Goal: Transaction & Acquisition: Purchase product/service

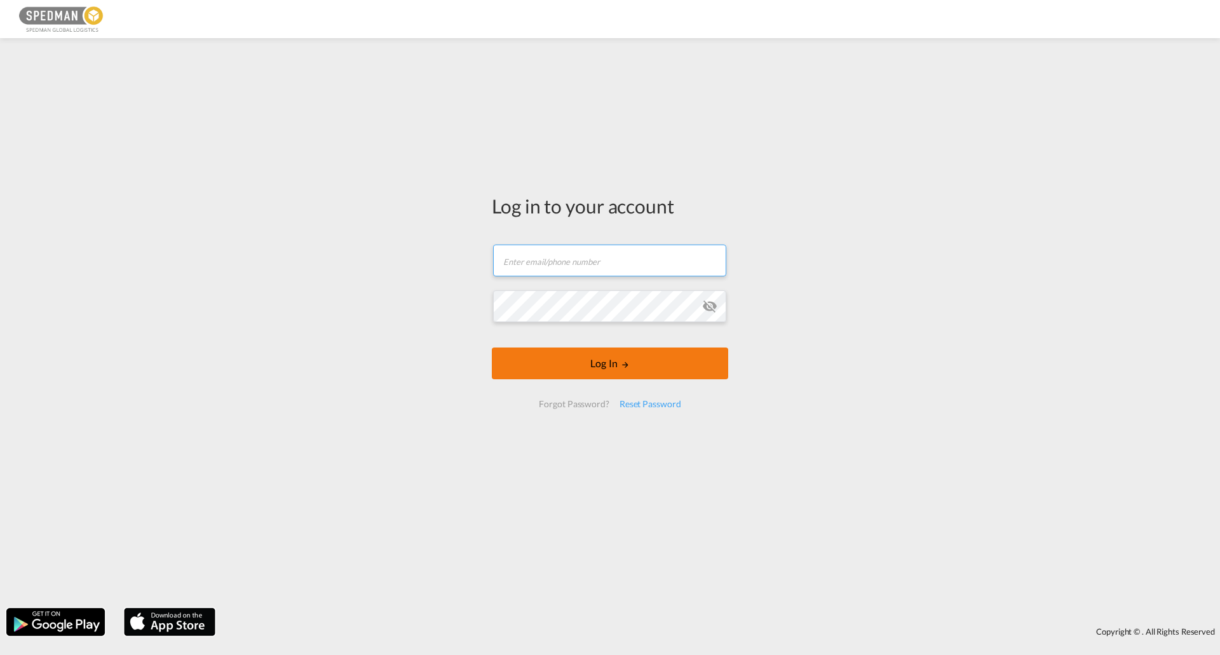
type input "[EMAIL_ADDRESS][DOMAIN_NAME]"
click at [622, 362] on md-icon "LOGIN" at bounding box center [625, 364] width 9 height 9
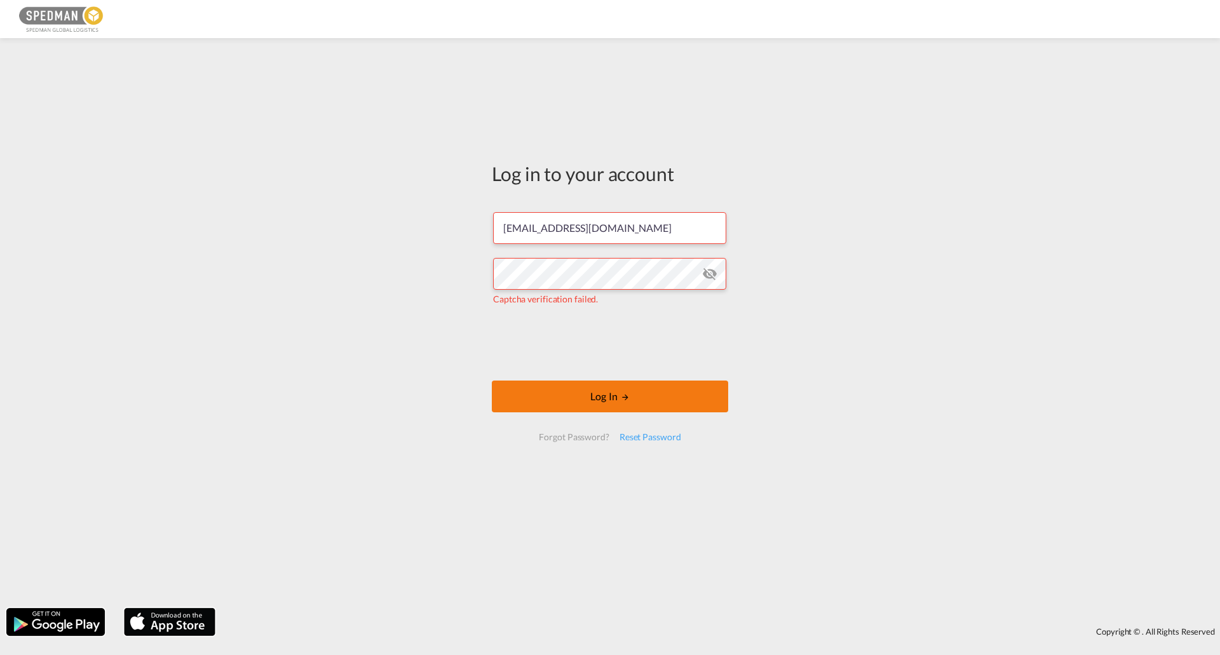
click at [577, 400] on button "Log In" at bounding box center [610, 397] width 236 height 32
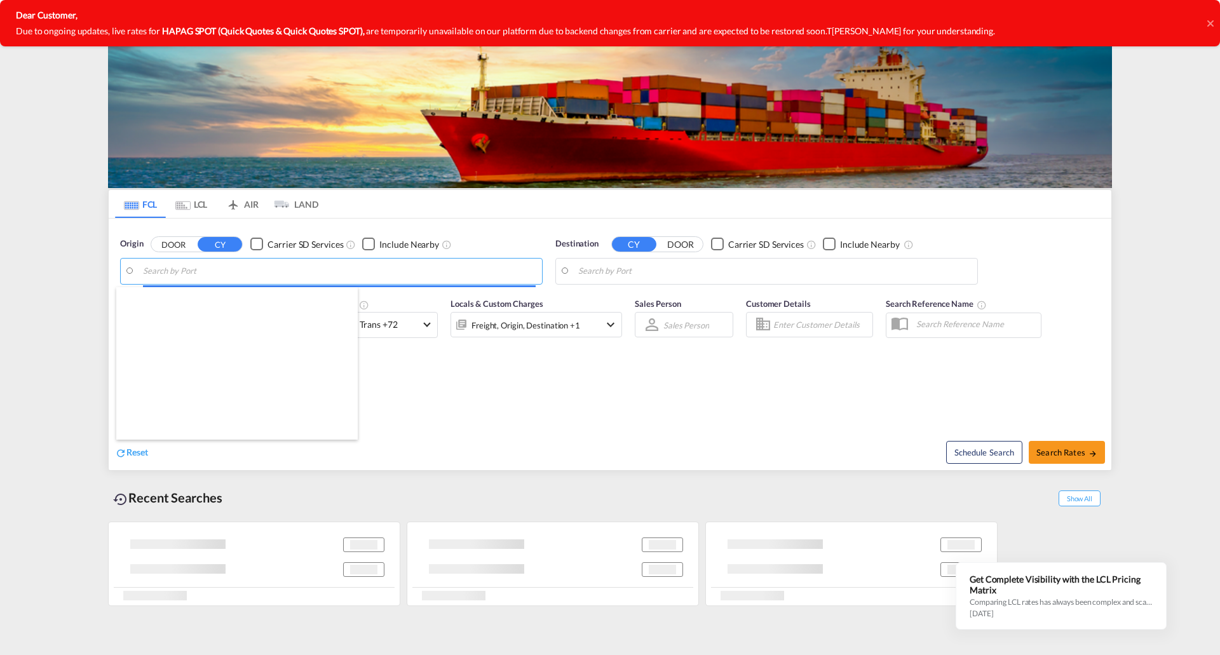
click at [253, 273] on body "Analytics Reports Dashboard Rate Search Enquiries Quotes Bookings" at bounding box center [610, 327] width 1220 height 655
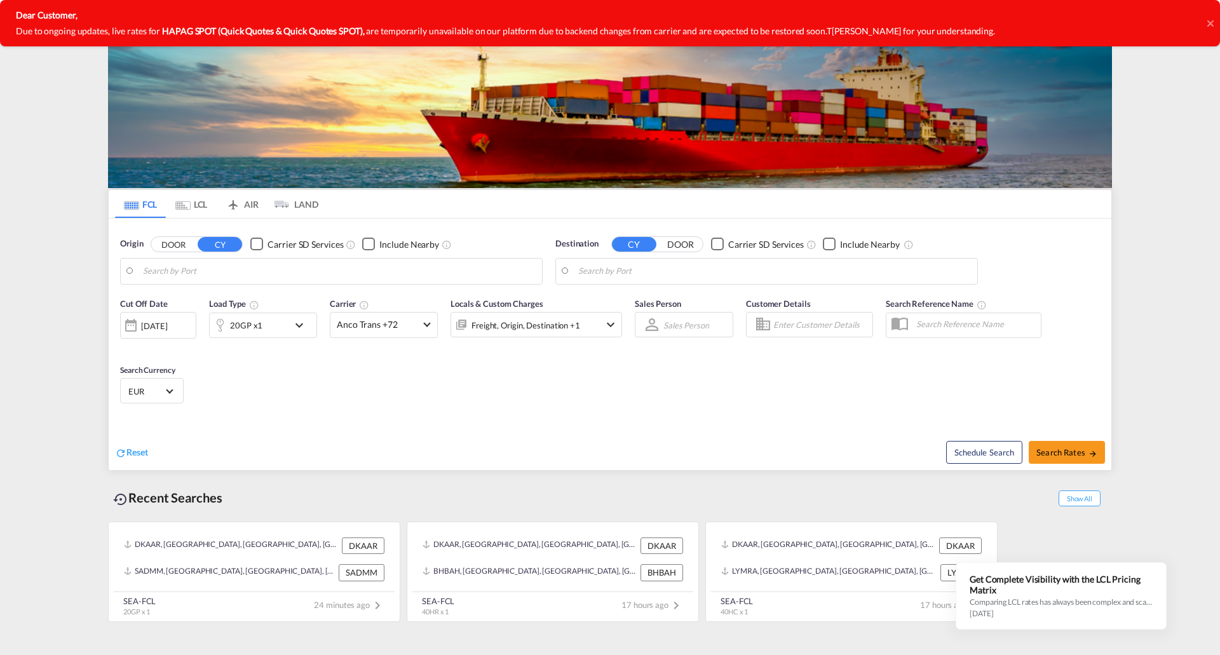
click at [247, 273] on body "Analytics Reports Dashboard Rate Search Enquiries Quotes Bookings" at bounding box center [610, 327] width 1220 height 655
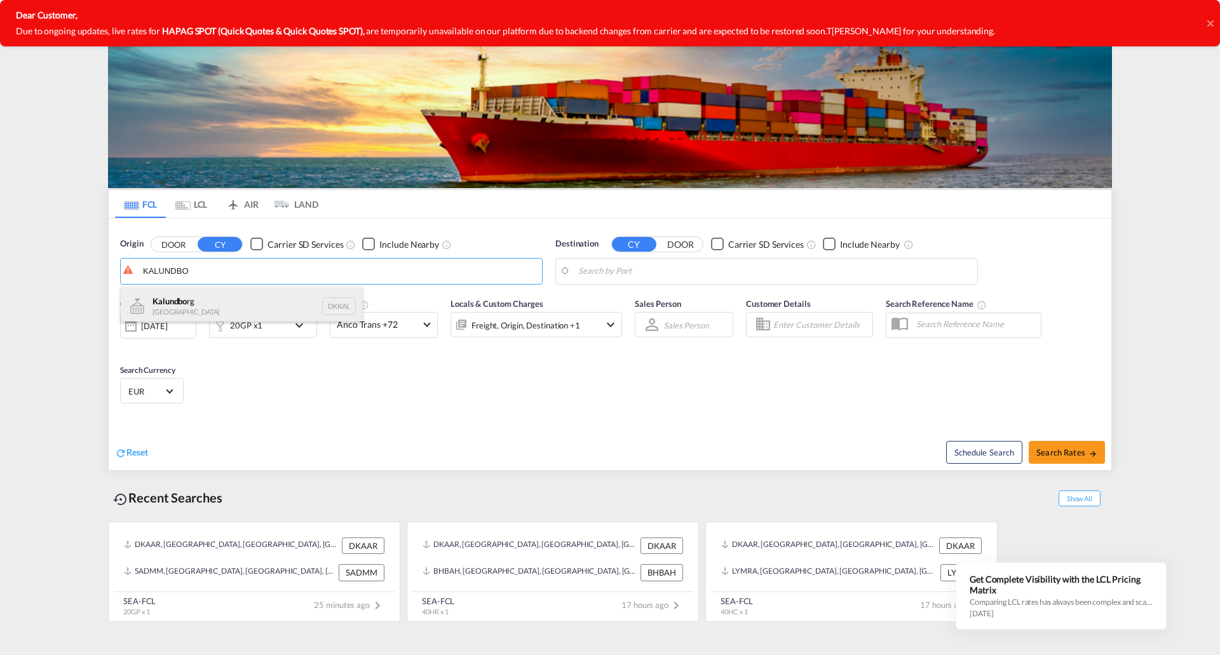
click at [219, 293] on div "Kalundbo rg Denmark DKKAL" at bounding box center [242, 306] width 242 height 38
type input "Kalundborg, DKKAL"
click at [643, 272] on body "Analytics Reports Dashboard Rate Search Enquiries Quotes Bookings" at bounding box center [610, 327] width 1220 height 655
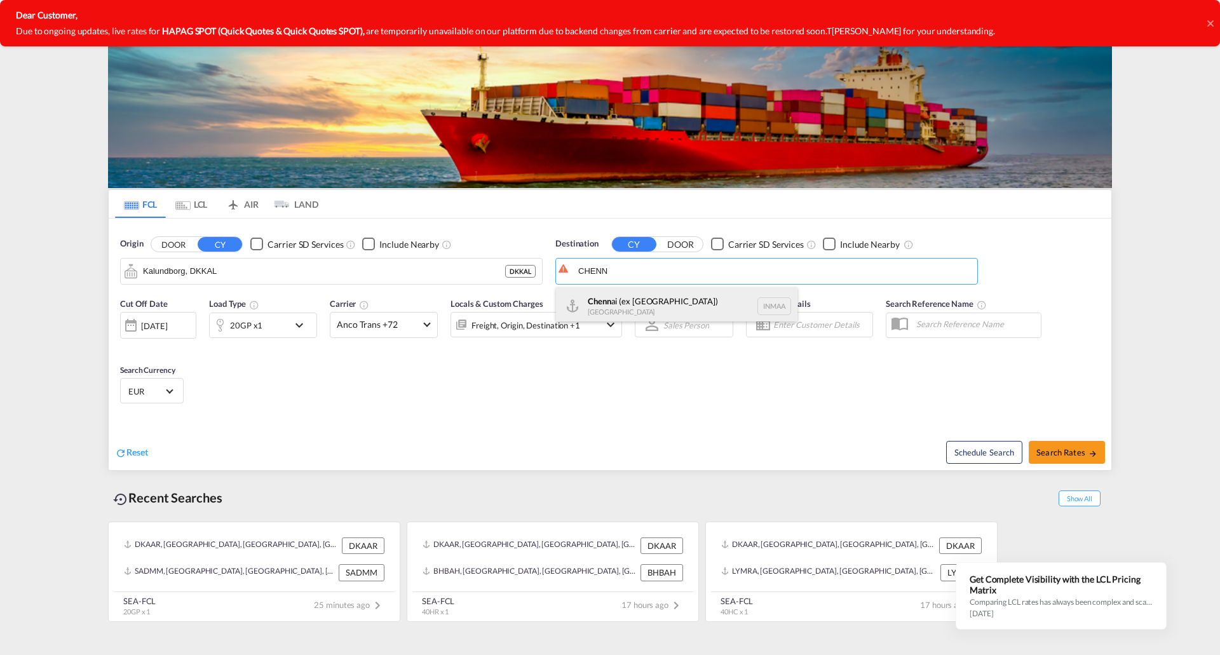
click at [638, 303] on div "Chenn ai (ex Madras) India INMAA" at bounding box center [677, 306] width 242 height 38
type input "[GEOGRAPHIC_DATA] (ex [GEOGRAPHIC_DATA]), INMAA"
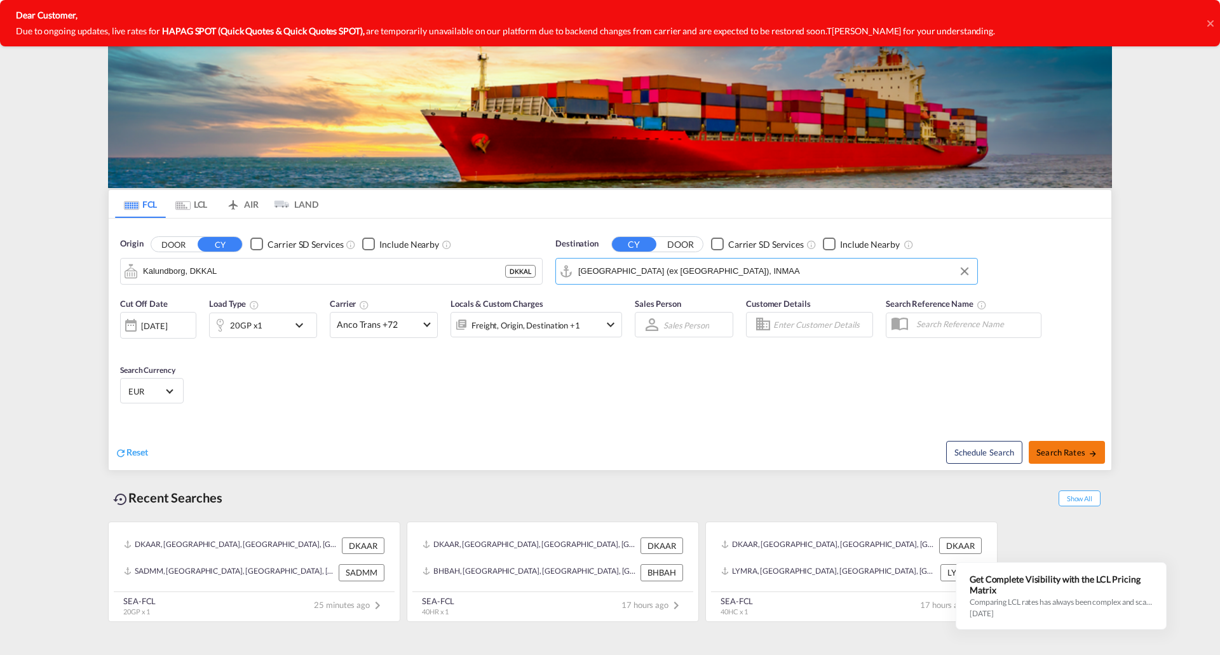
click at [1068, 454] on span "Search Rates" at bounding box center [1067, 452] width 61 height 10
type input "DKKAL to INMAA / 11 Sep 2025"
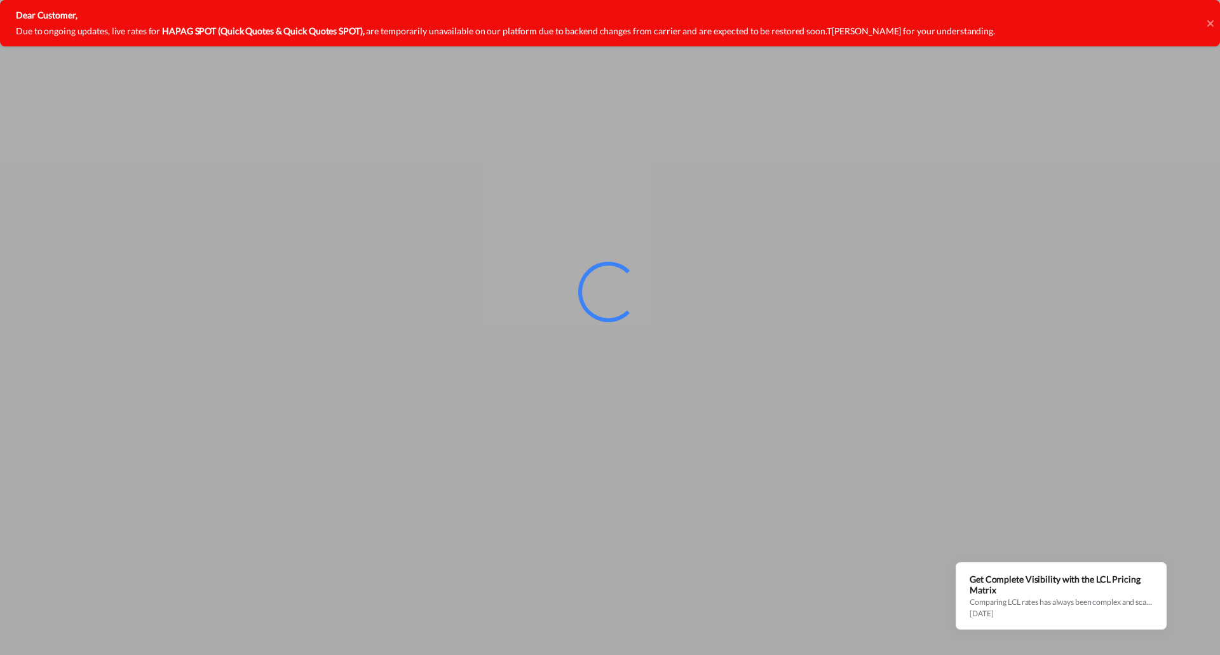
click at [1211, 22] on icon at bounding box center [1210, 23] width 6 height 6
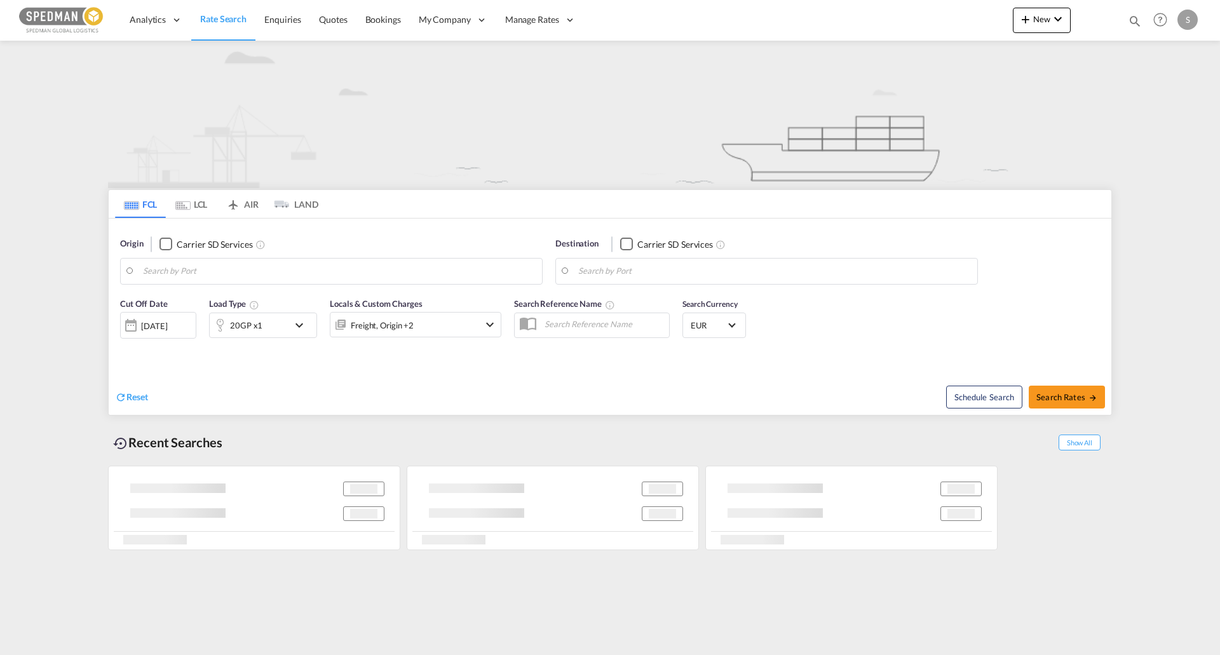
type input "[GEOGRAPHIC_DATA] ([GEOGRAPHIC_DATA]), DKCPH"
type input "[GEOGRAPHIC_DATA] (ex [GEOGRAPHIC_DATA]), INMAA"
